Goal: Task Accomplishment & Management: Complete application form

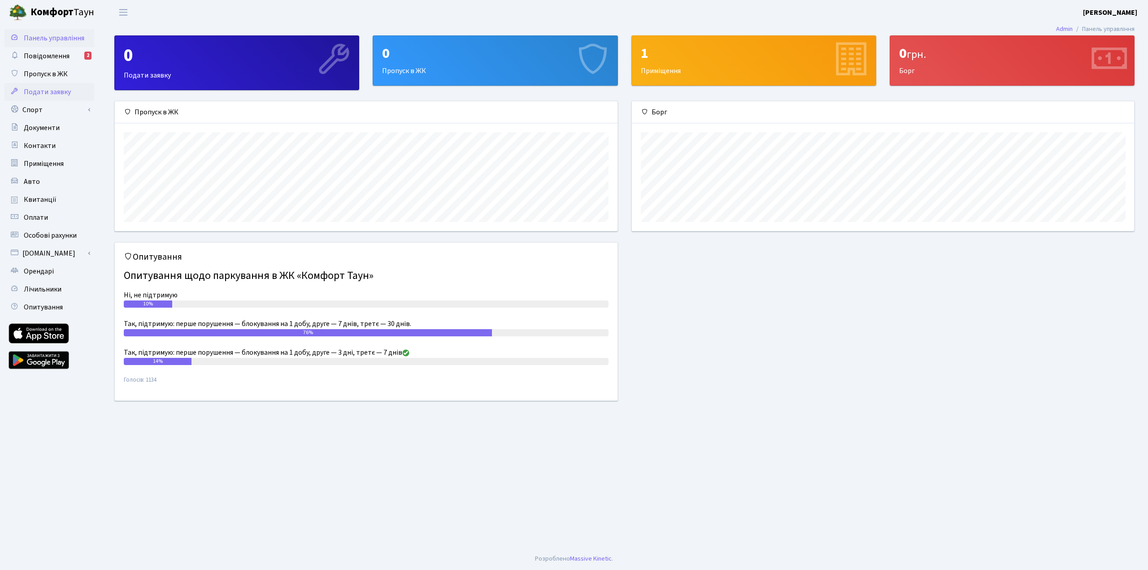
scroll to position [130, 502]
click at [65, 91] on span "Подати заявку" at bounding box center [47, 92] width 47 height 10
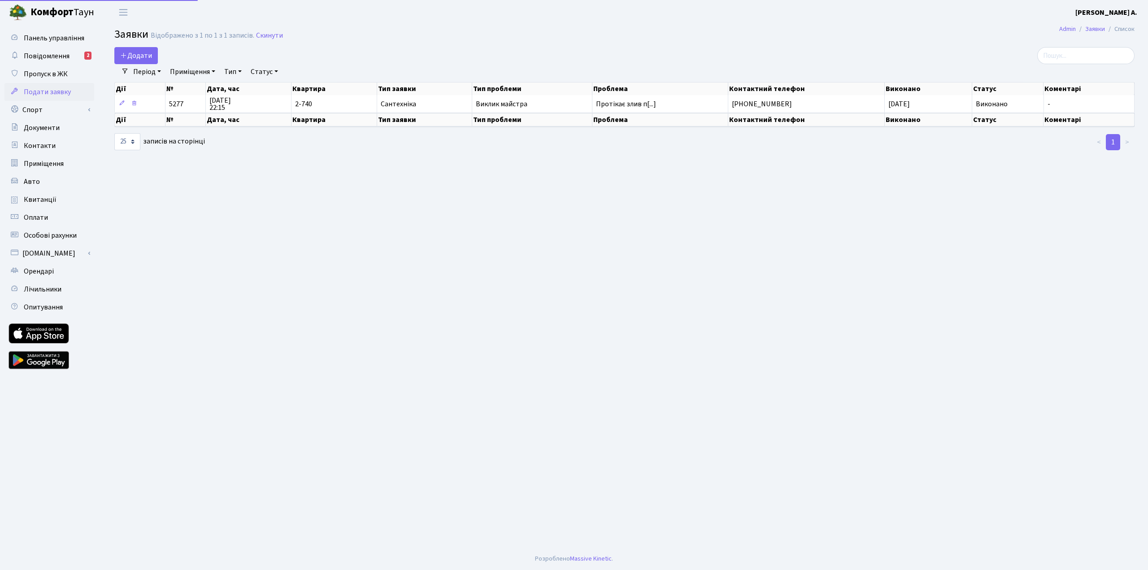
select select "25"
click at [61, 74] on span "Пропуск в ЖК" at bounding box center [46, 74] width 44 height 10
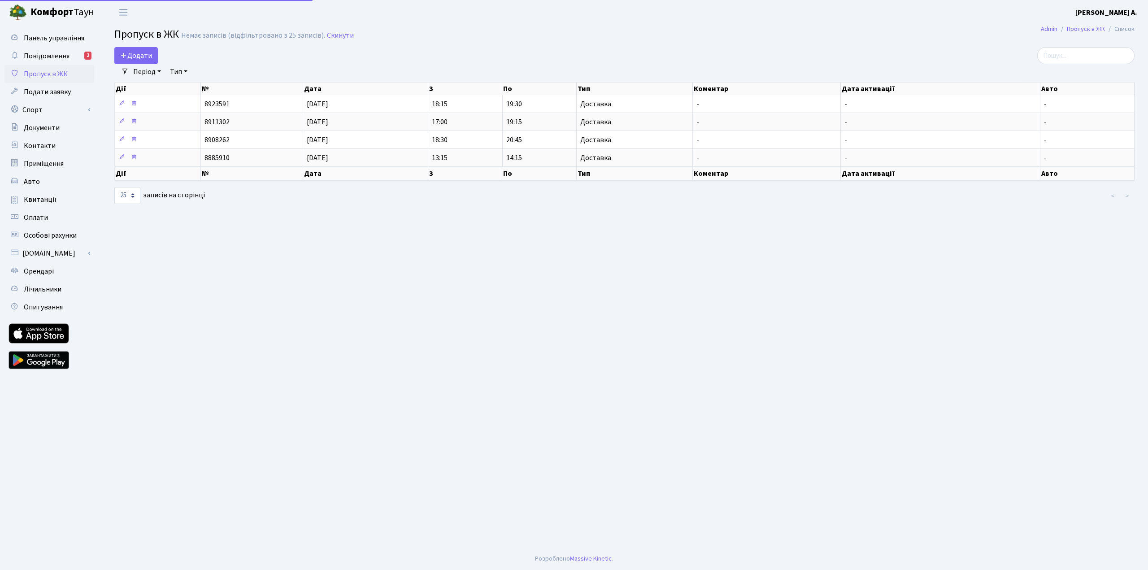
select select "25"
click at [146, 55] on span "Додати" at bounding box center [136, 56] width 32 height 10
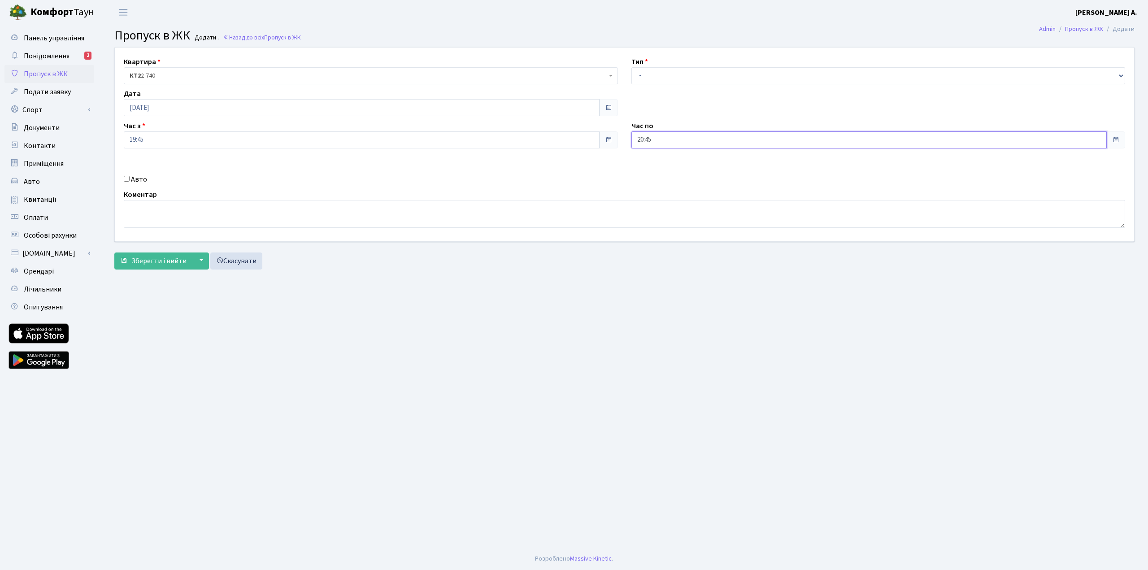
click at [670, 140] on input "20:45" at bounding box center [869, 139] width 476 height 17
click at [656, 161] on icon at bounding box center [656, 171] width 24 height 24
type input "21:45"
click at [560, 174] on div "Авто" at bounding box center [371, 179] width 508 height 11
drag, startPoint x: 652, startPoint y: 76, endPoint x: 652, endPoint y: 83, distance: 6.3
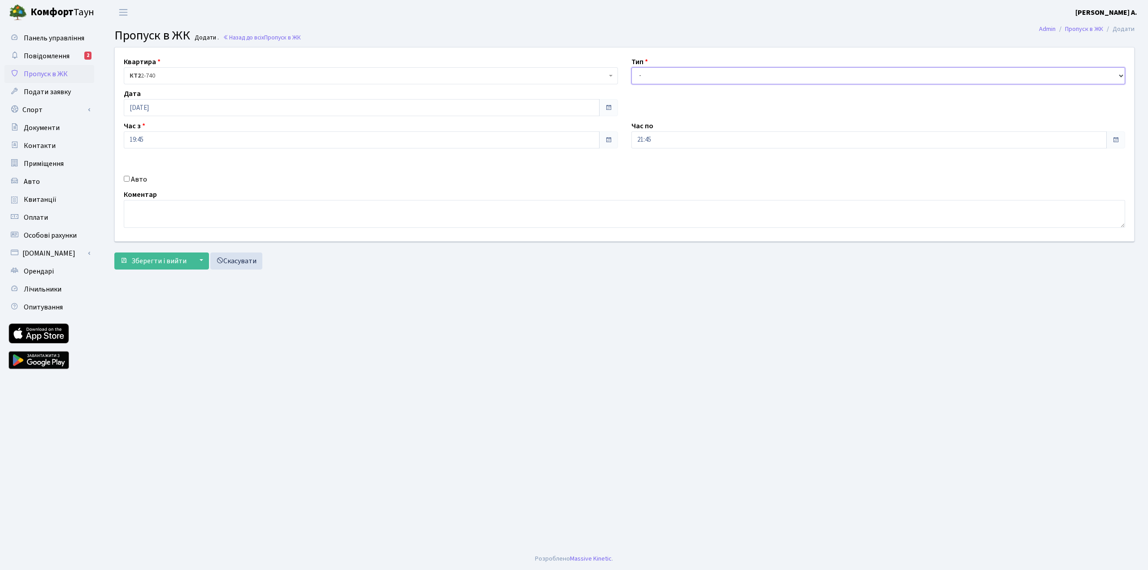
click at [652, 76] on select "- Доставка Таксі Гості Сервіс" at bounding box center [878, 75] width 494 height 17
select select "1"
click at [631, 67] on select "- Доставка Таксі Гості Сервіс" at bounding box center [878, 75] width 494 height 17
click at [156, 263] on span "Зберегти і вийти" at bounding box center [158, 261] width 55 height 10
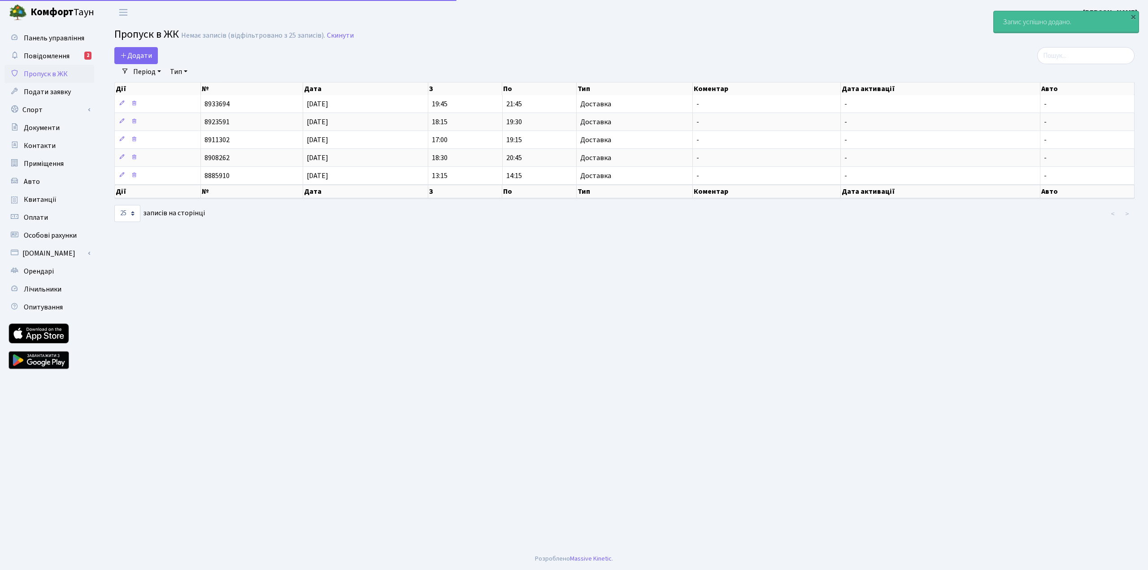
select select "25"
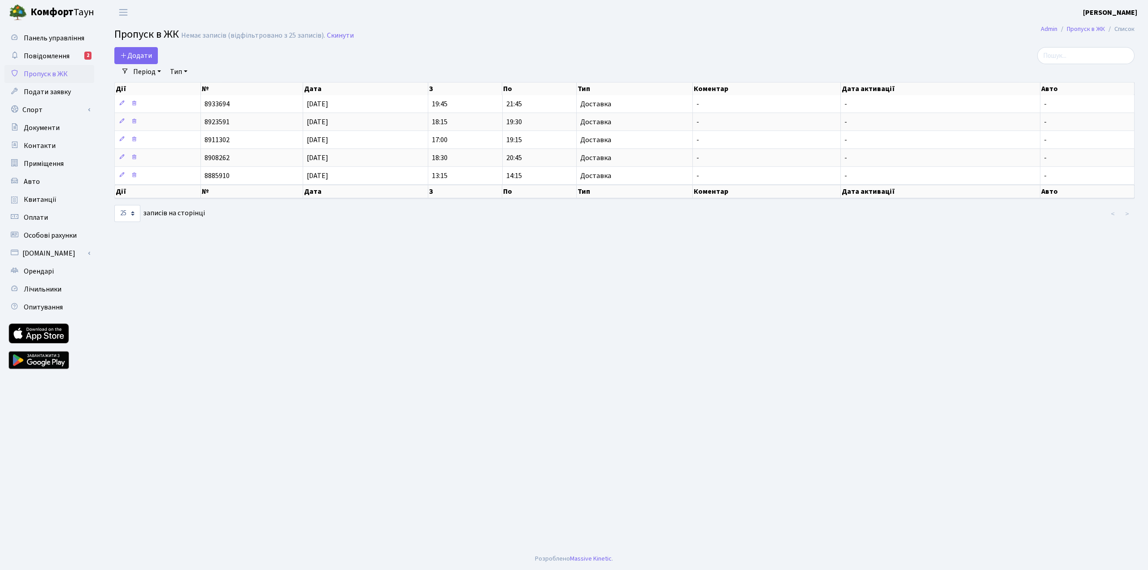
click at [471, 263] on main "Admin Пропуск в ЖК Список Пропуск в ЖК Немає записів (відфільтровано з 25 запис…" at bounding box center [624, 286] width 1047 height 523
click at [469, 255] on main "Admin Пропуск в ЖК Список Пропуск в ЖК Немає записів (відфільтровано з 25 запис…" at bounding box center [624, 286] width 1047 height 523
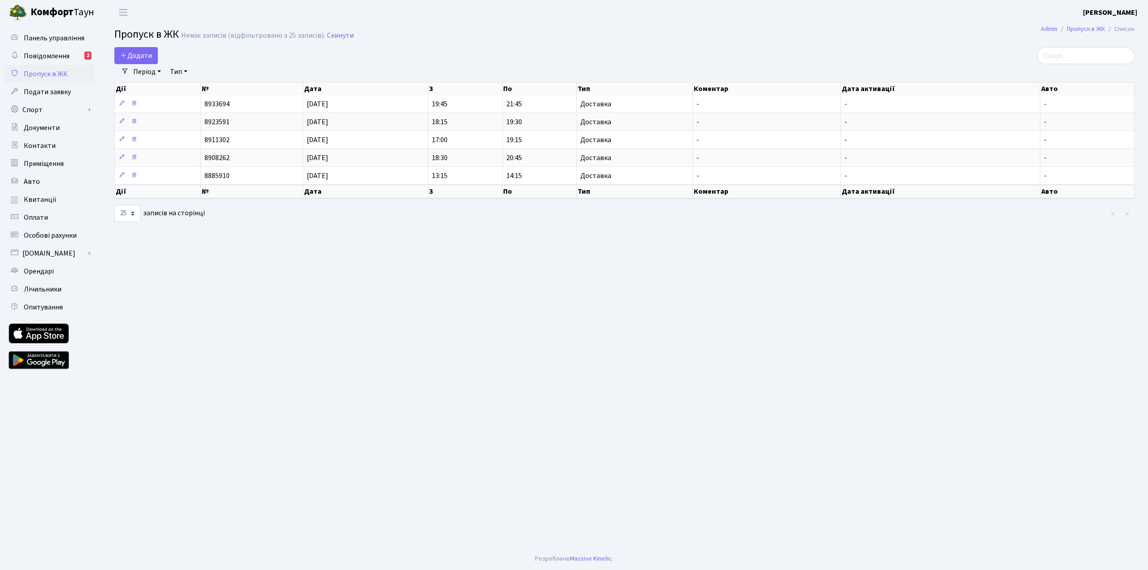
click at [643, 308] on main "Admin Пропуск в ЖК Список Пропуск в ЖК Немає записів (відфільтровано з 25 запис…" at bounding box center [624, 286] width 1047 height 523
click at [534, 292] on main "Admin Пропуск в ЖК Список Пропуск в ЖК Немає записів (відфільтровано з 25 запис…" at bounding box center [624, 286] width 1047 height 523
